Goal: Task Accomplishment & Management: Manage account settings

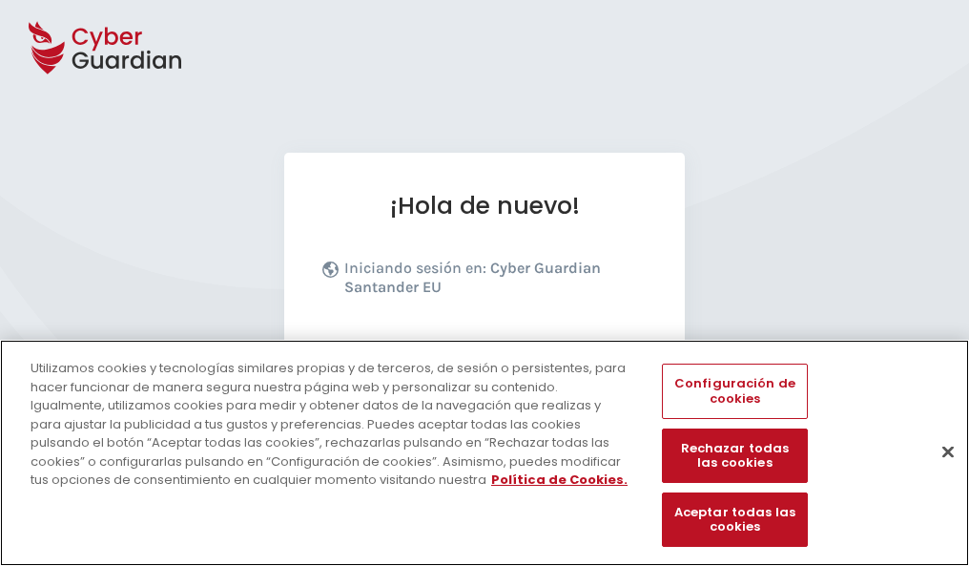
scroll to position [234, 0]
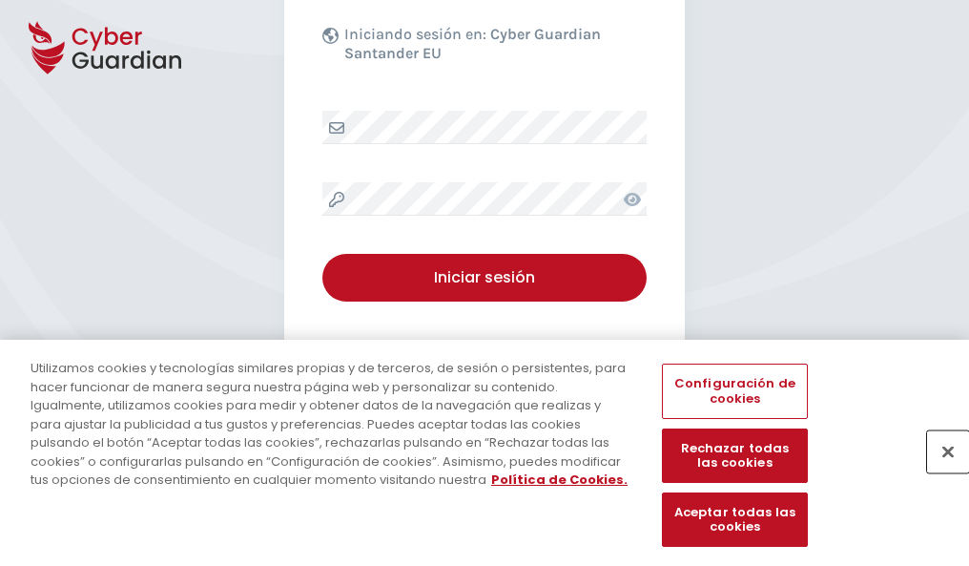
click at [938, 471] on button "Cerrar" at bounding box center [948, 451] width 42 height 42
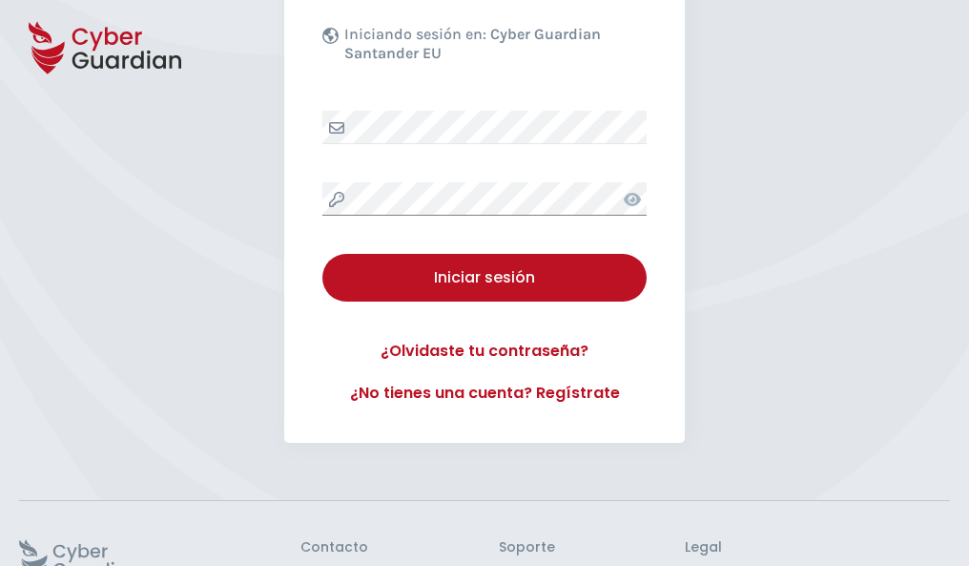
scroll to position [371, 0]
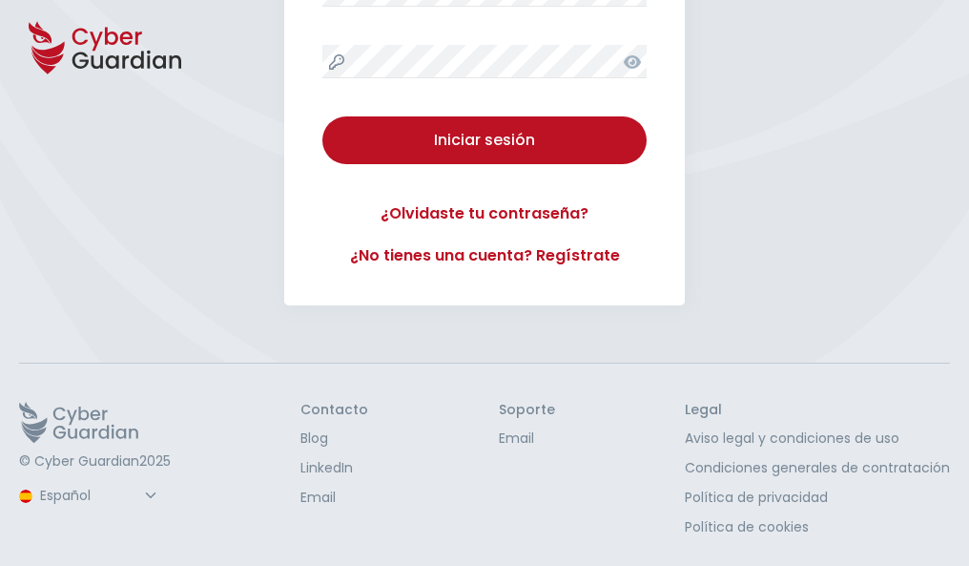
click at [322, 116] on button "Iniciar sesión" at bounding box center [484, 140] width 324 height 48
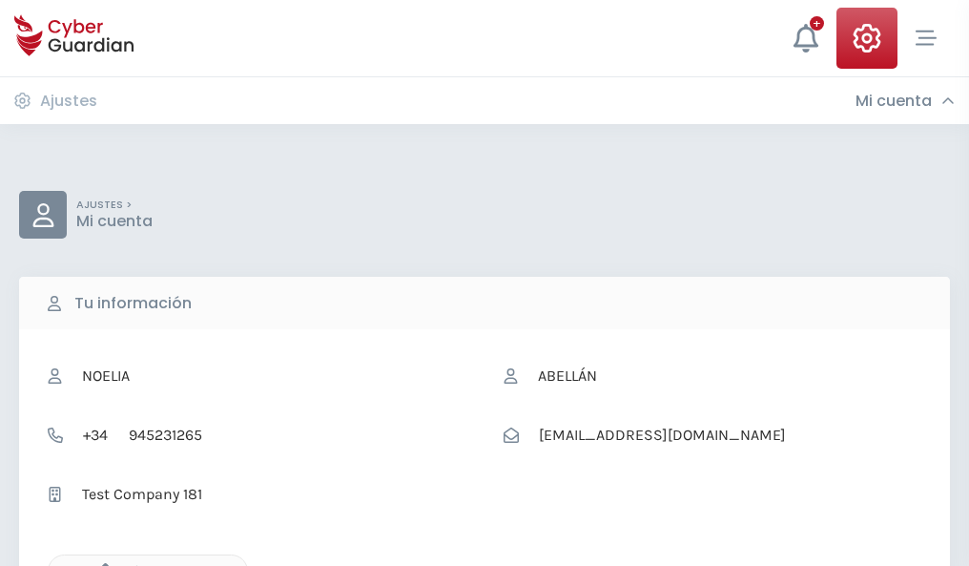
click at [100, 564] on icon "button" at bounding box center [101, 571] width 16 height 16
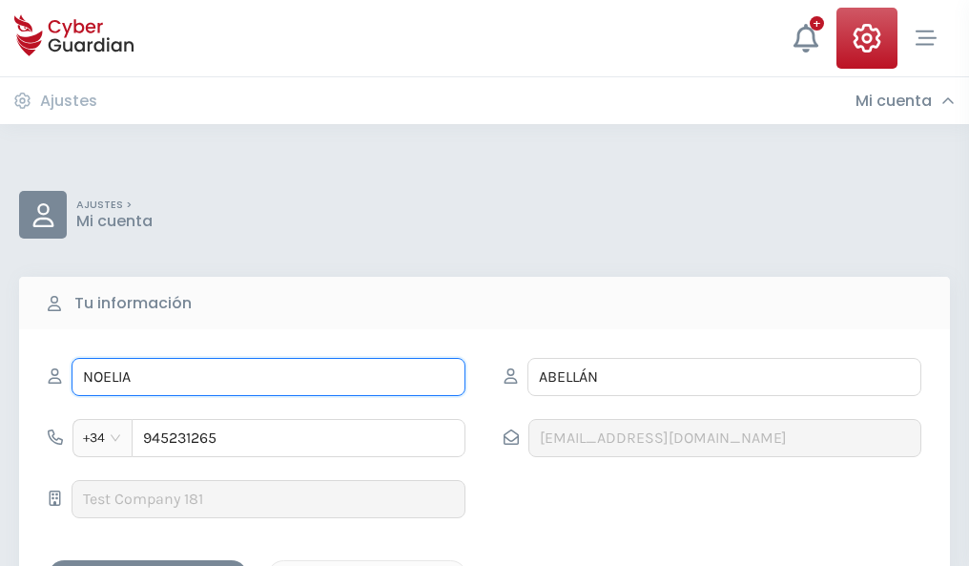
click at [268, 377] on input "NOELIA" at bounding box center [269, 377] width 394 height 38
type input "N"
type input "Georgina"
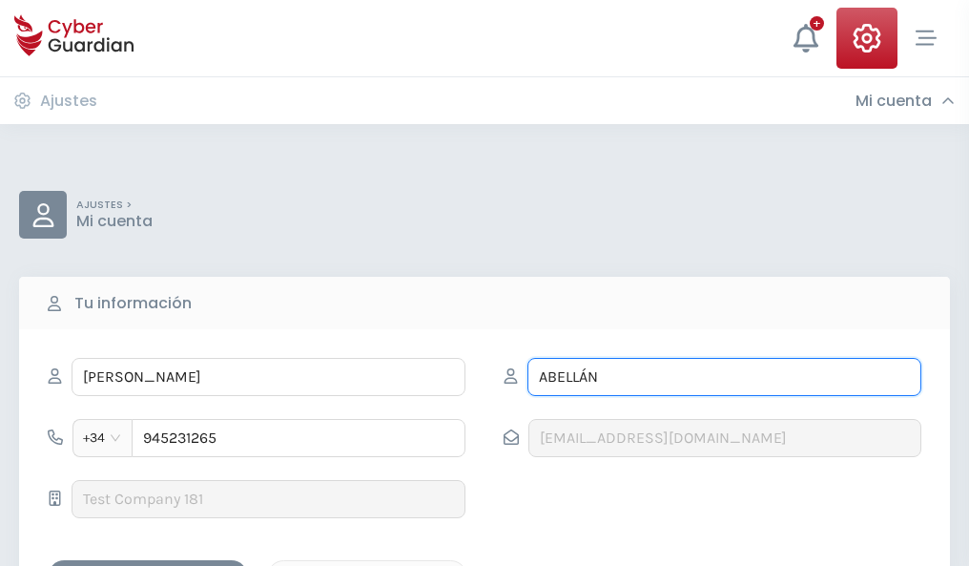
click at [724, 377] on input "ABELLÁN" at bounding box center [724, 377] width 394 height 38
type input "A"
type input "Ibarra"
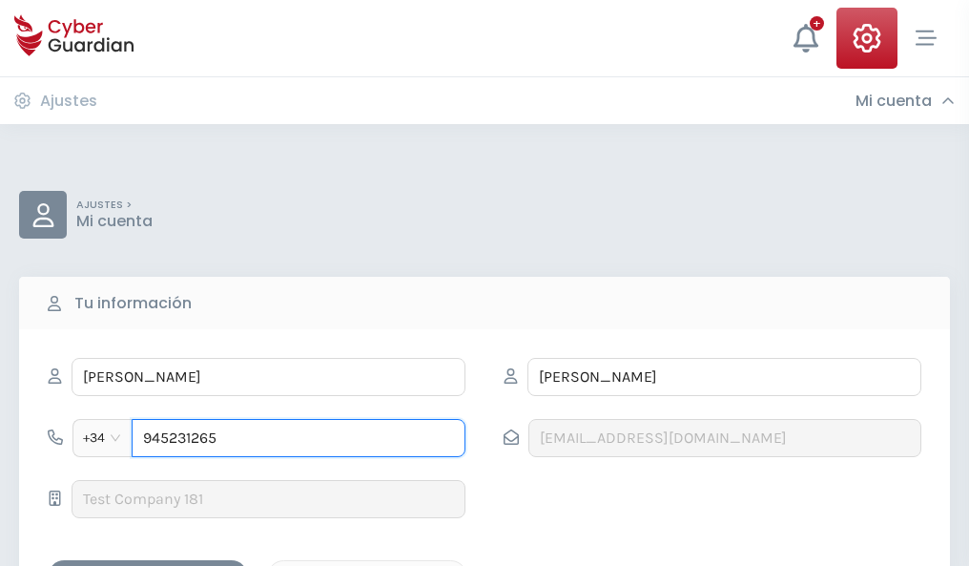
click at [299, 438] on input "945231265" at bounding box center [299, 438] width 334 height 38
type input "9"
type input "914691137"
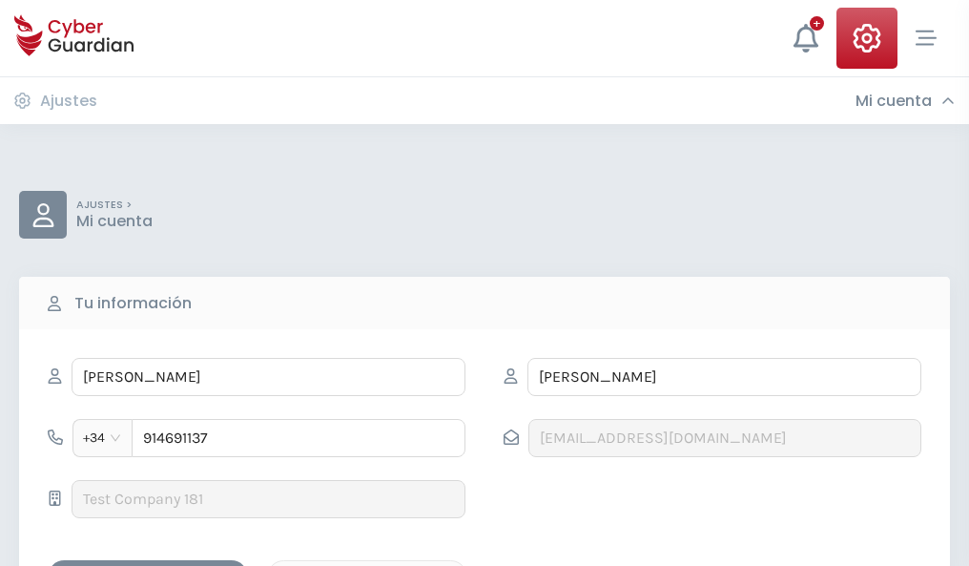
click at [148, 565] on div "Guardar cambios" at bounding box center [148, 577] width 172 height 24
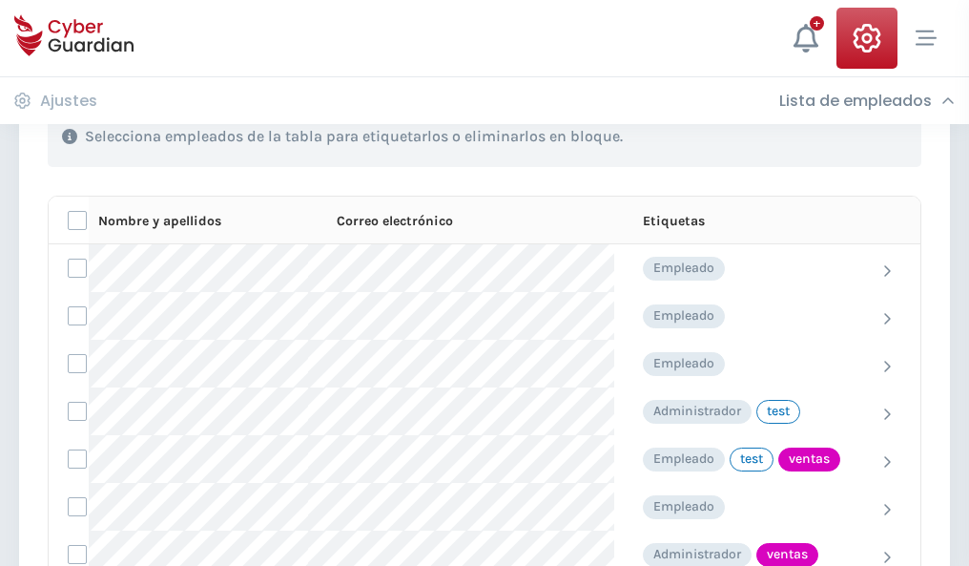
scroll to position [864, 0]
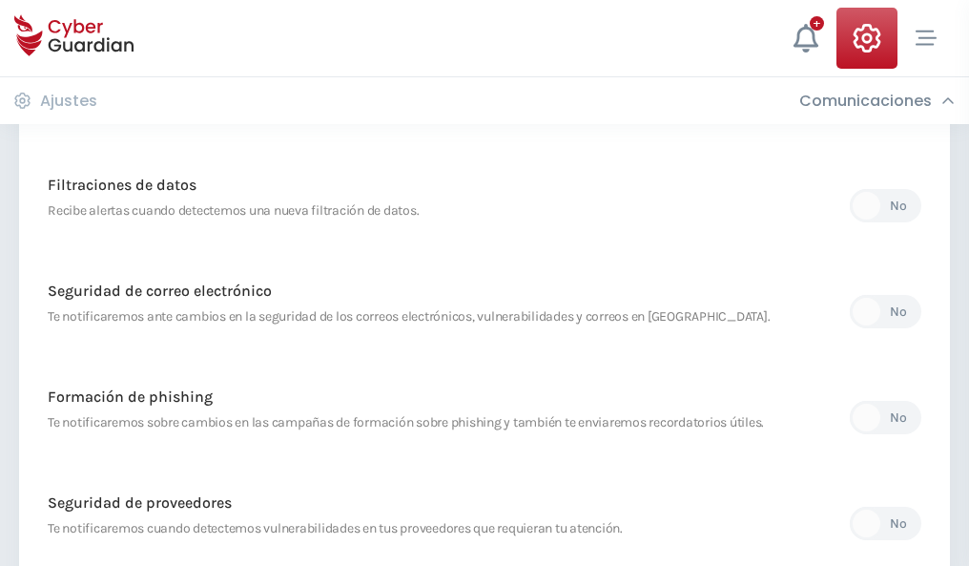
scroll to position [1004, 0]
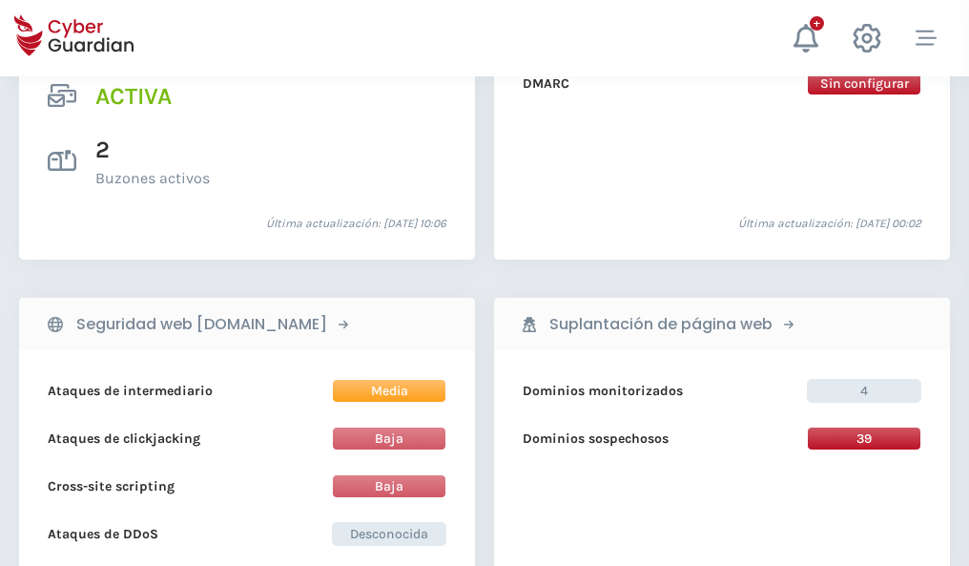
scroll to position [1938, 0]
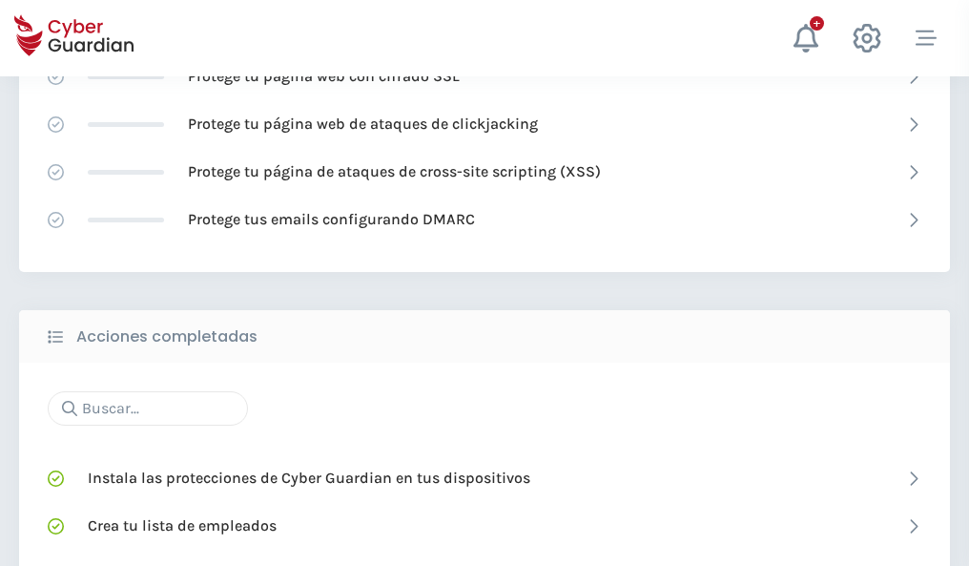
scroll to position [1270, 0]
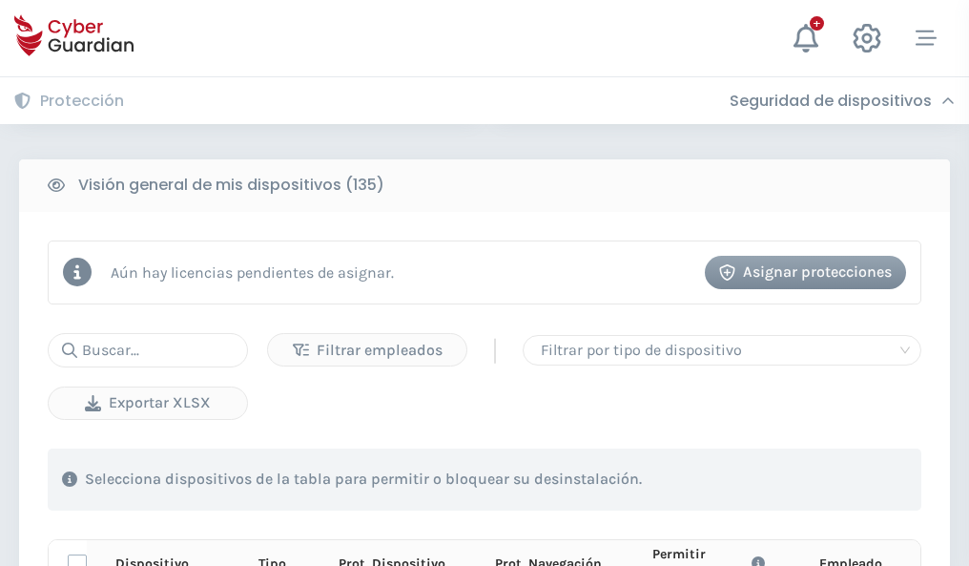
scroll to position [1685, 0]
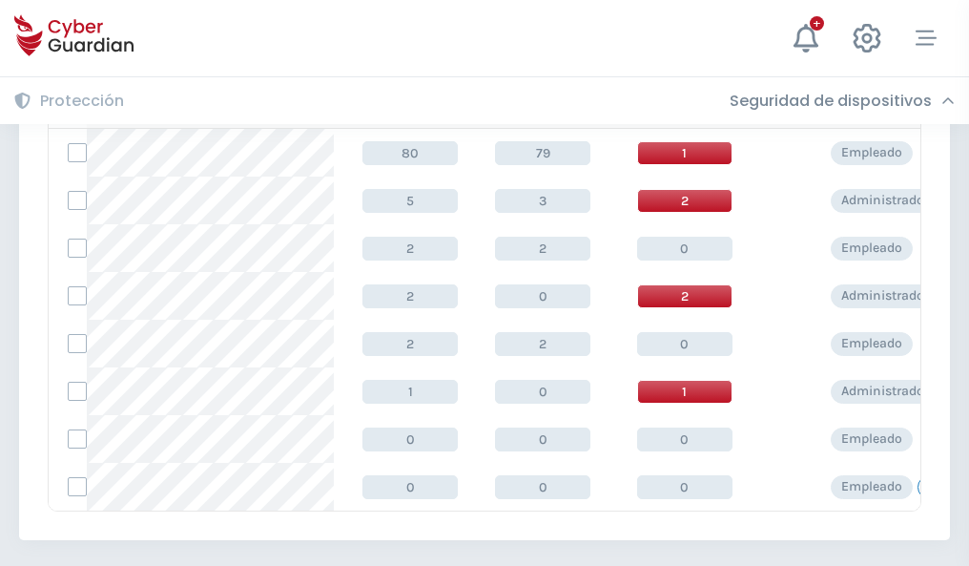
scroll to position [885, 0]
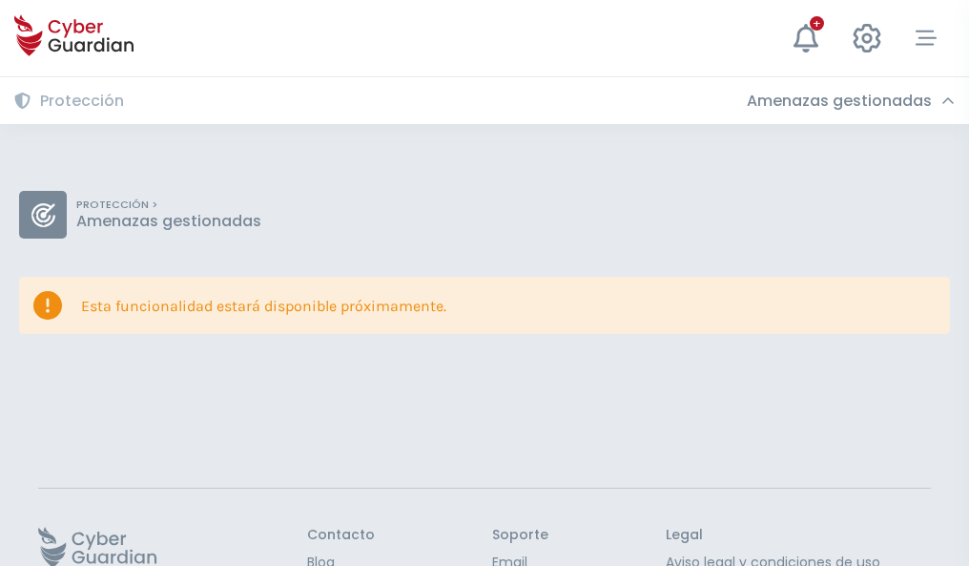
scroll to position [124, 0]
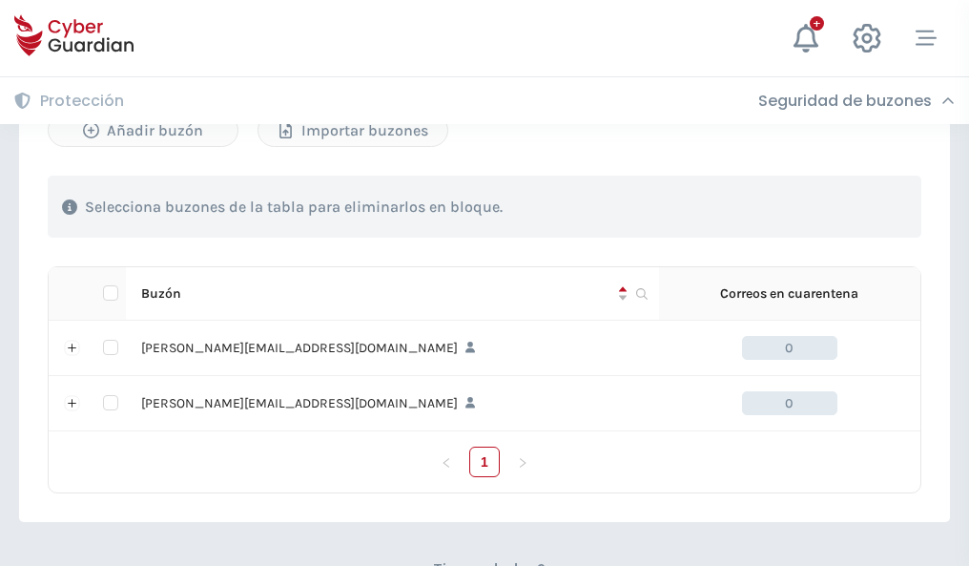
scroll to position [829, 0]
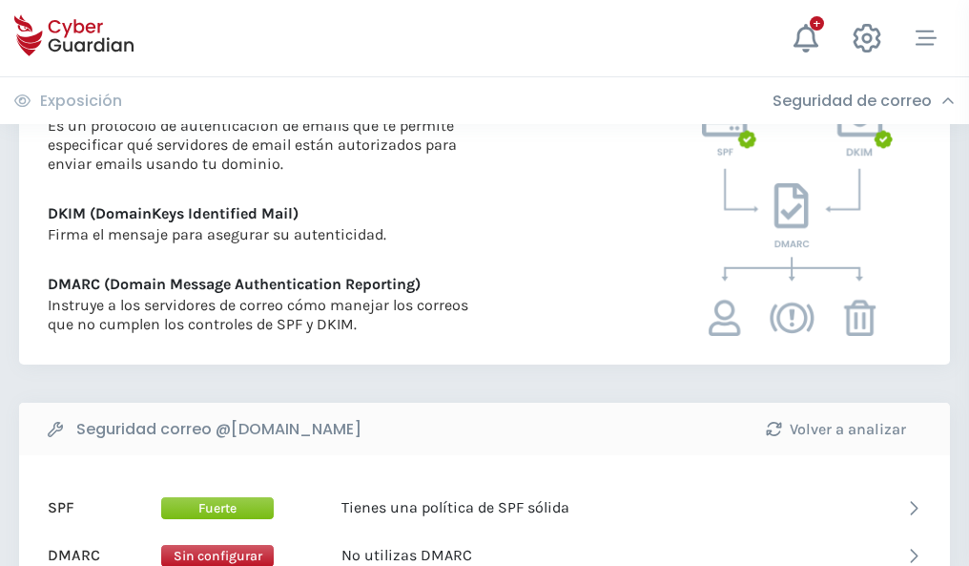
scroll to position [1029, 0]
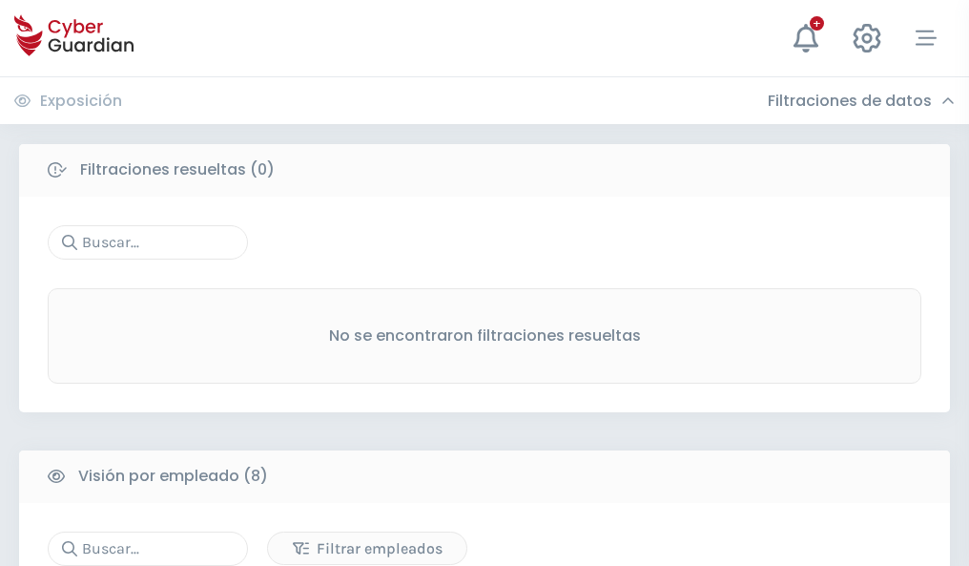
scroll to position [1625, 0]
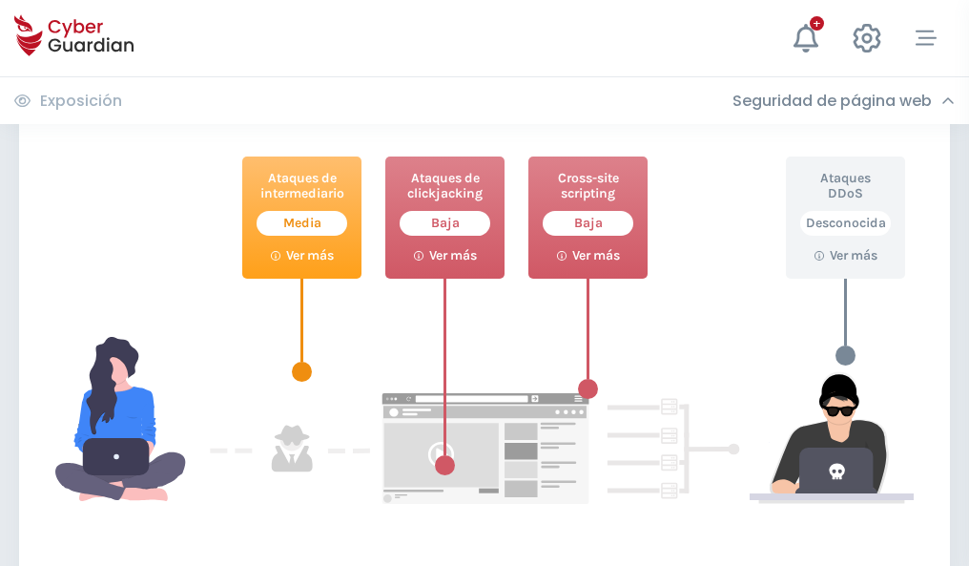
scroll to position [1039, 0]
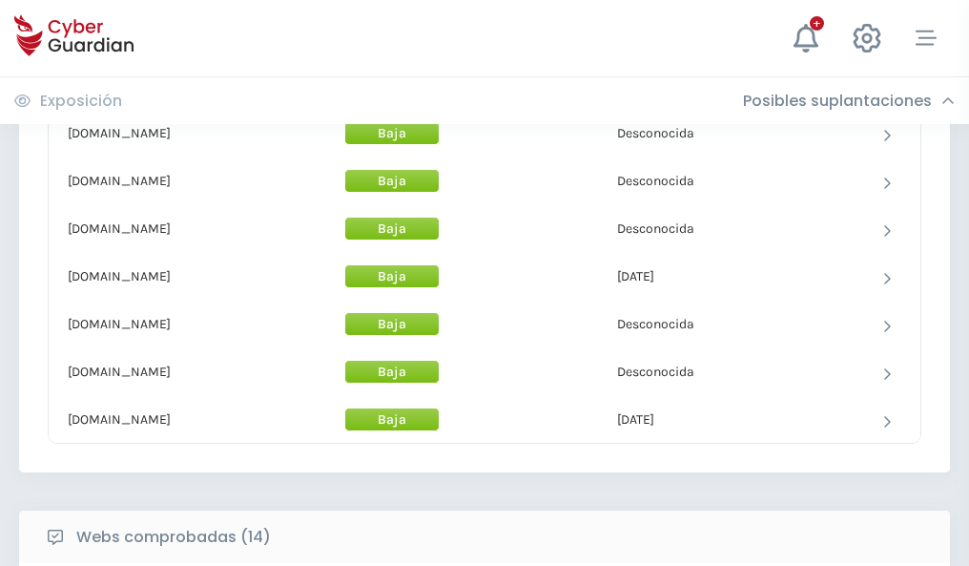
scroll to position [1860, 0]
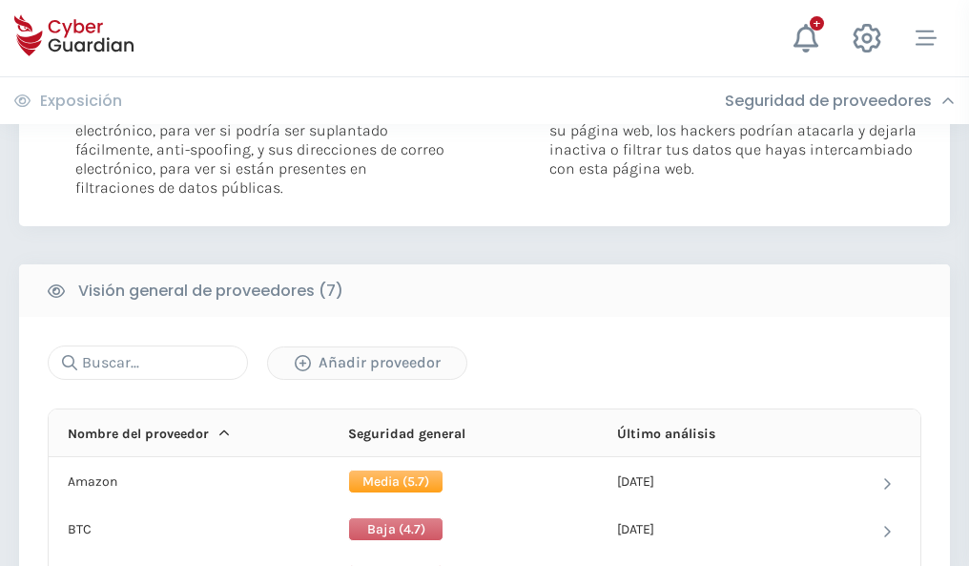
scroll to position [1277, 0]
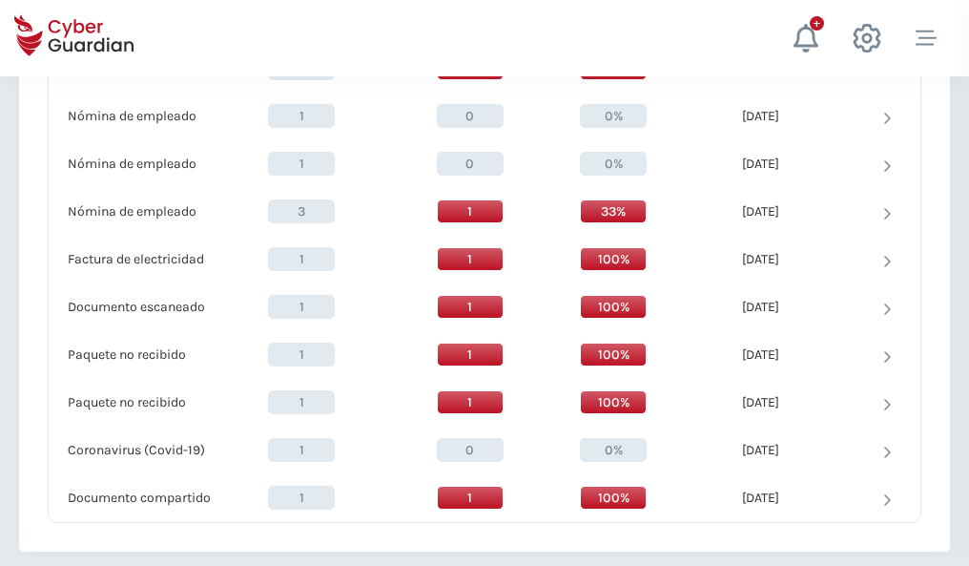
scroll to position [1977, 0]
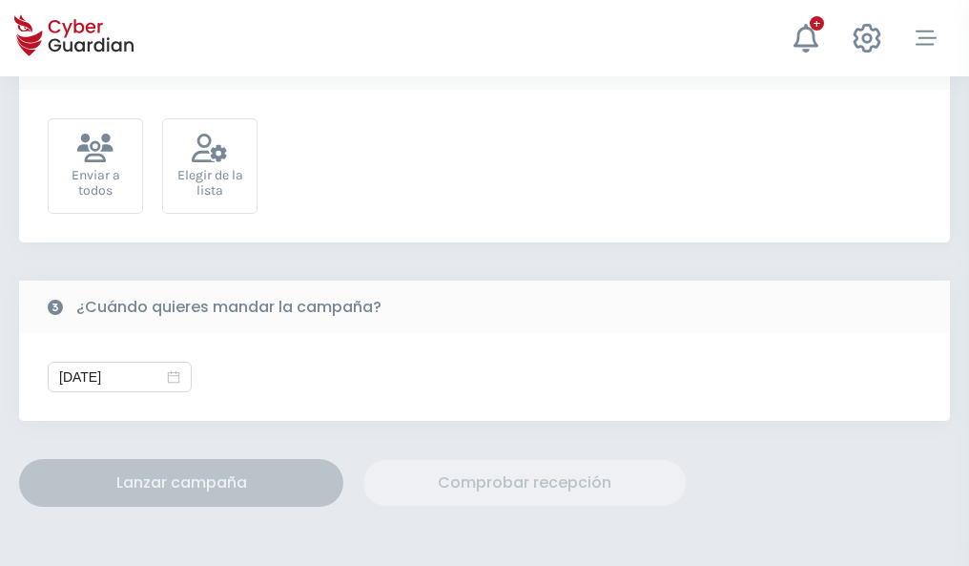
scroll to position [698, 0]
